Goal: Find specific page/section: Find specific page/section

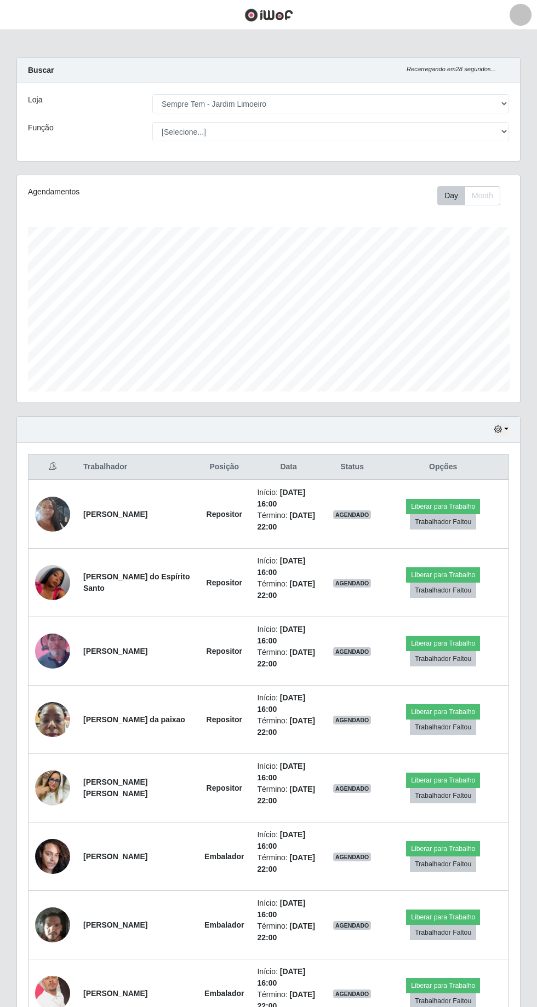
select select "508"
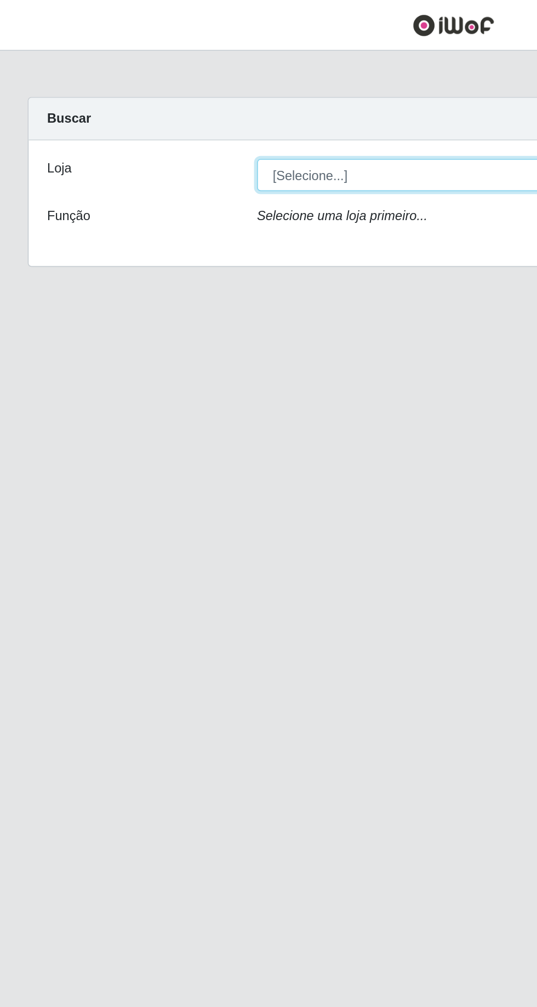
click at [246, 95] on select "[Selecione...] Carone - Itapoa Carone - Praia da Costa Sempre Tem - Jardim Camb…" at bounding box center [330, 103] width 357 height 19
select select "508"
click at [152, 94] on select "[Selecione...] Carone - Itapoa Carone - Praia da Costa Sempre Tem - Jardim Camb…" at bounding box center [330, 103] width 357 height 19
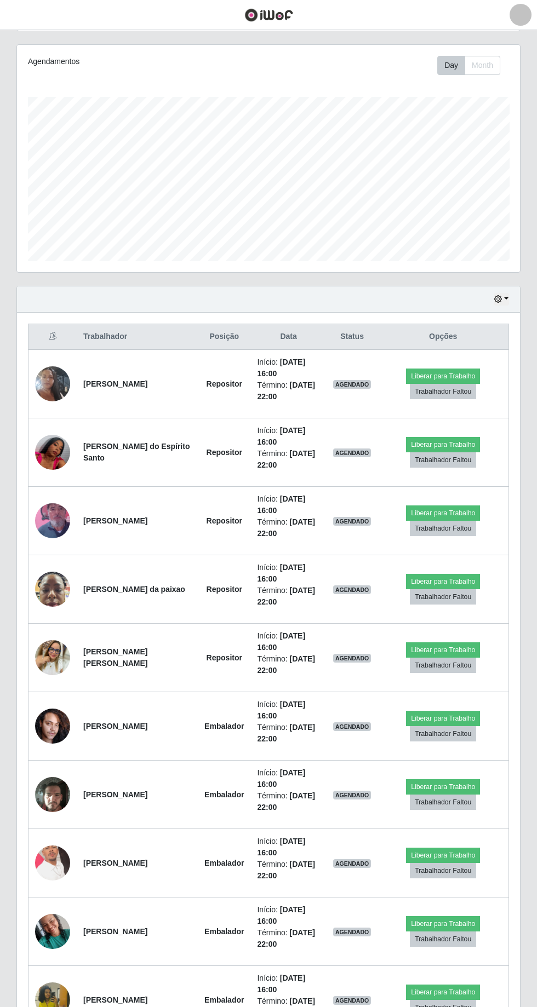
scroll to position [131, 0]
